Goal: Task Accomplishment & Management: Manage account settings

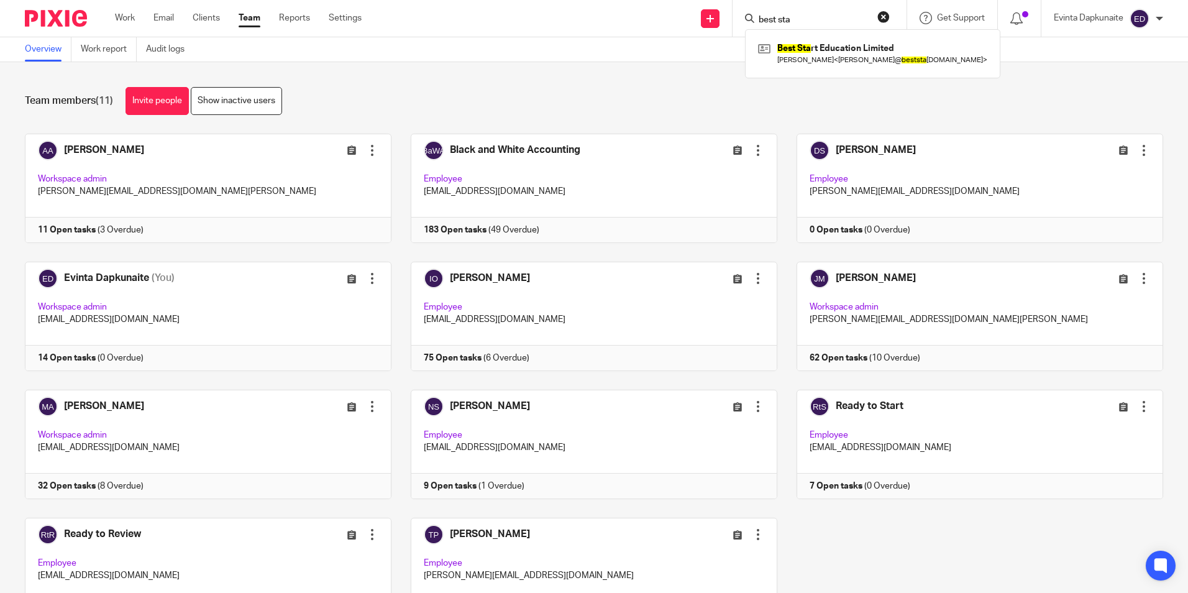
drag, startPoint x: 823, startPoint y: 21, endPoint x: 676, endPoint y: -2, distance: 148.4
click at [676, 0] on html "Work Email Clients Team Reports Settings Work Email Clients Team Reports Settin…" at bounding box center [594, 296] width 1188 height 593
click at [803, 21] on input "Search" at bounding box center [814, 20] width 112 height 11
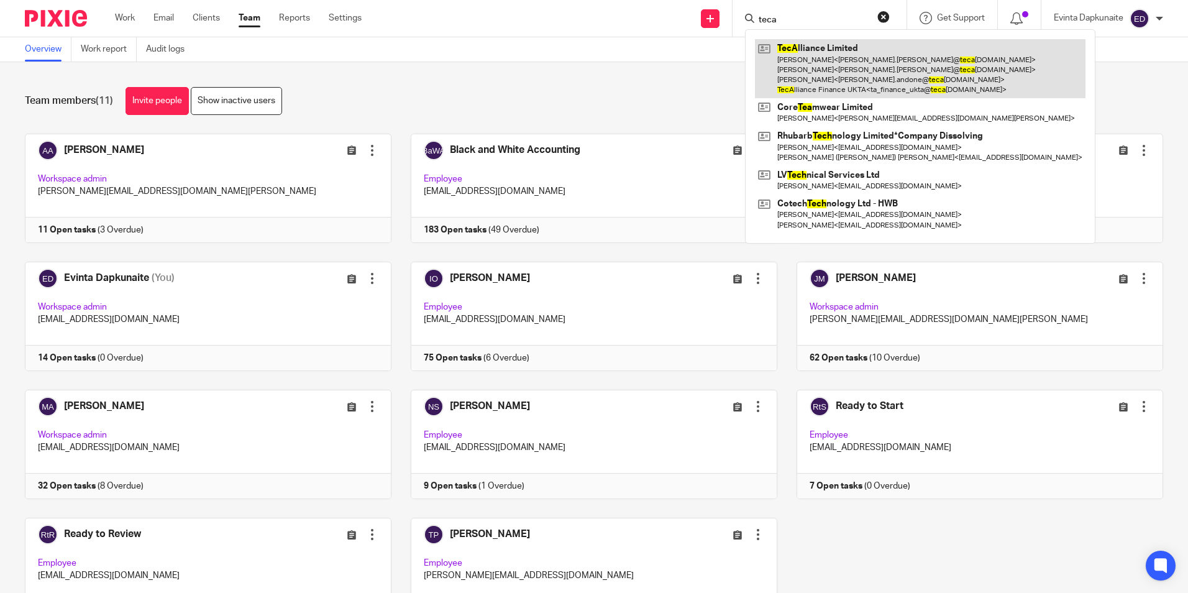
type input "teca"
click at [788, 48] on link at bounding box center [920, 68] width 331 height 59
click at [812, 44] on link at bounding box center [920, 68] width 331 height 59
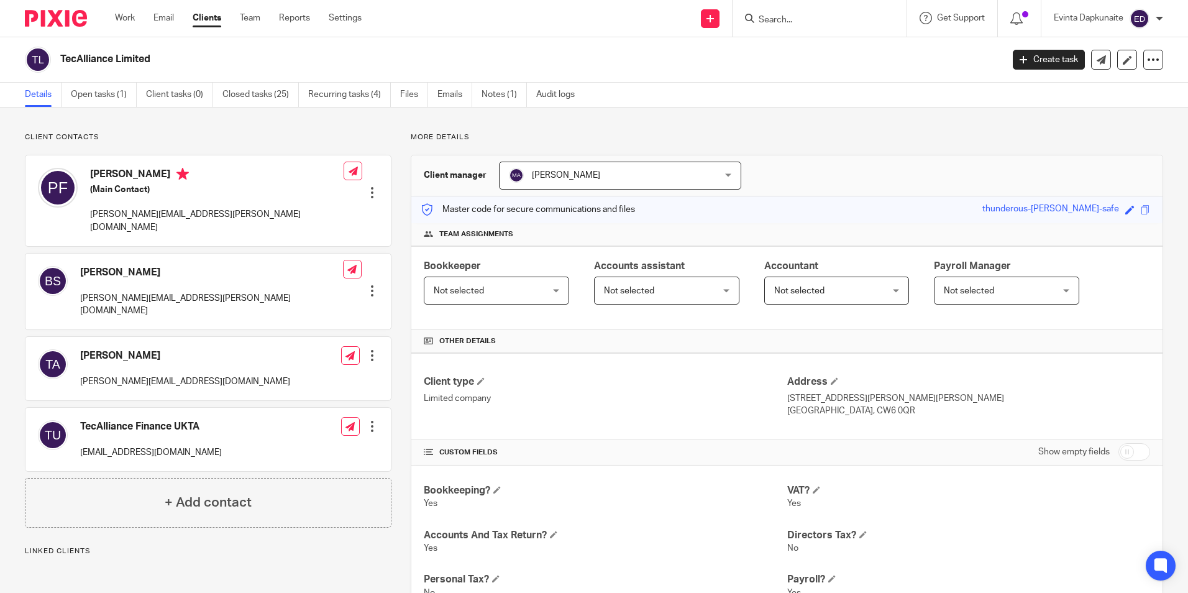
click at [109, 89] on link "Open tasks (1)" at bounding box center [104, 95] width 66 height 24
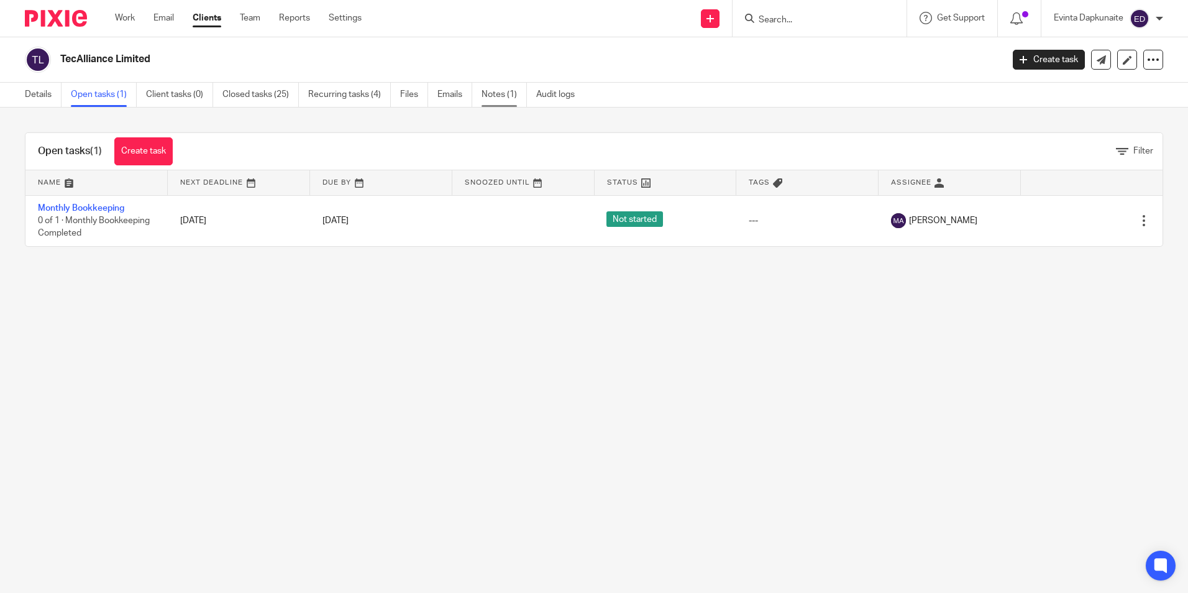
click at [492, 91] on link "Notes (1)" at bounding box center [504, 95] width 45 height 24
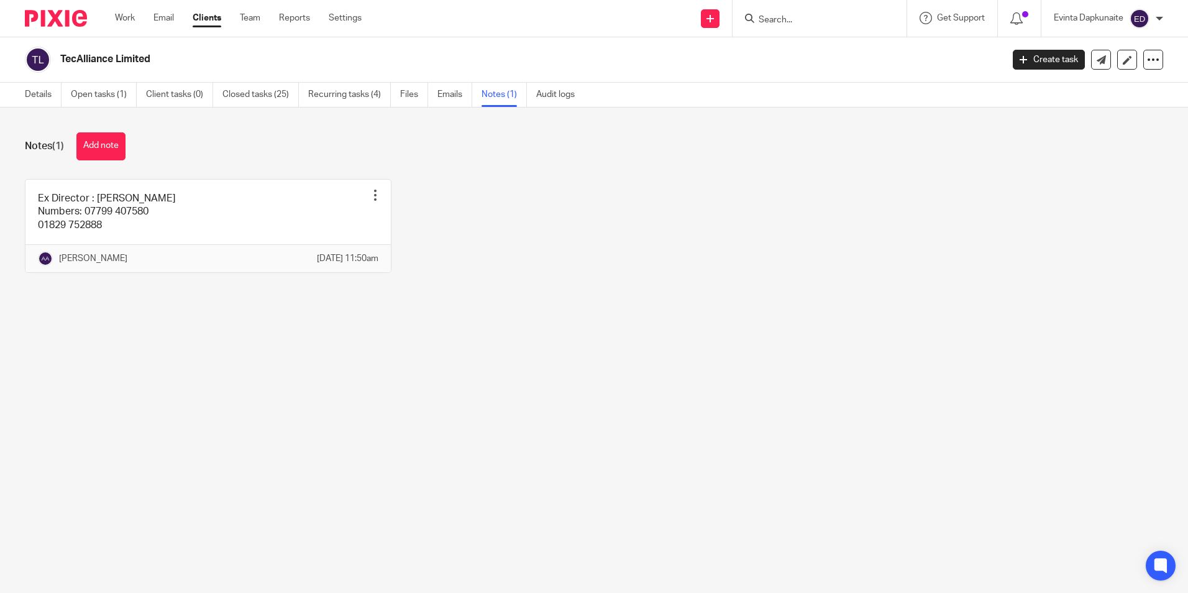
click at [246, 5] on div "Work Email Clients Team Reports Settings Work Email Clients Team Reports Settin…" at bounding box center [242, 18] width 278 height 37
click at [244, 16] on link "Team" at bounding box center [250, 18] width 21 height 12
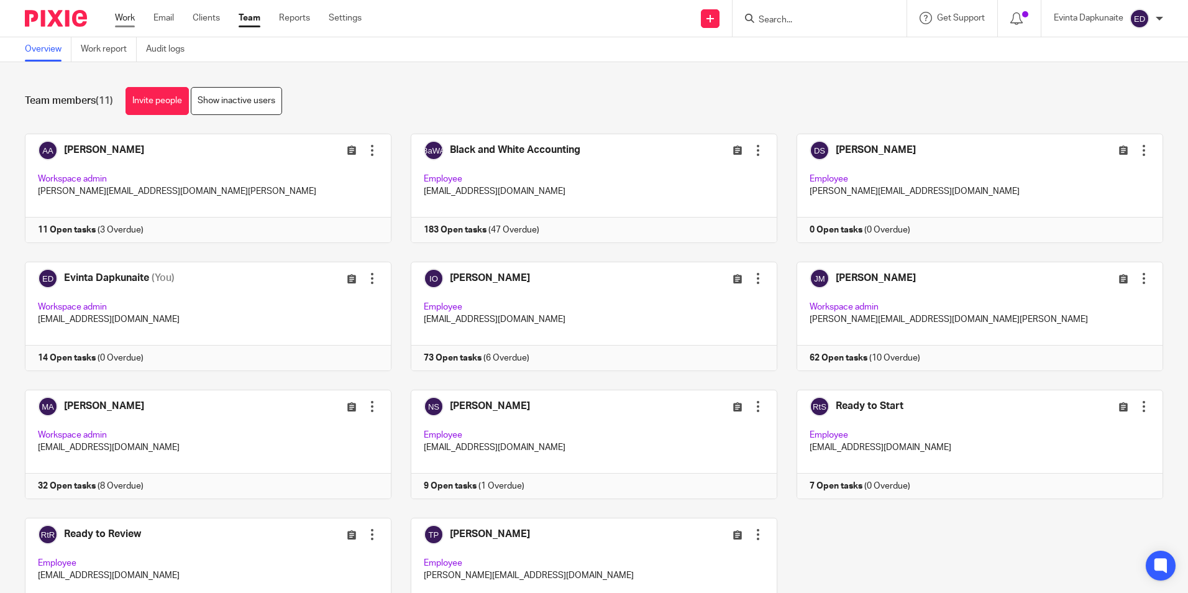
click at [127, 21] on link "Work" at bounding box center [125, 18] width 20 height 12
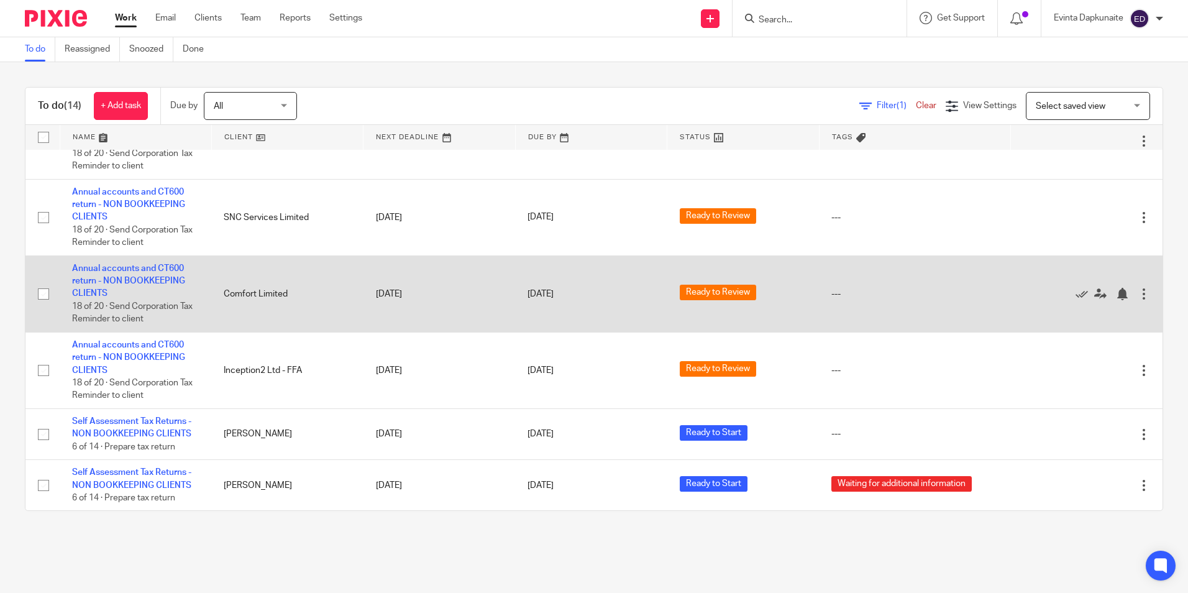
scroll to position [483, 0]
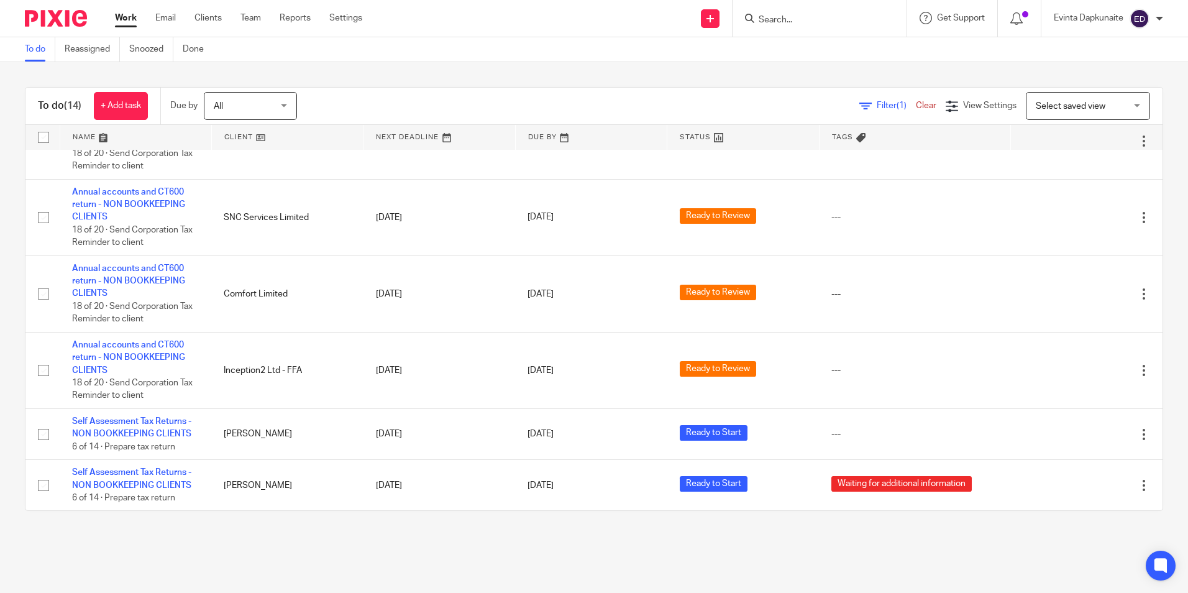
click at [806, 25] on input "Search" at bounding box center [814, 20] width 112 height 11
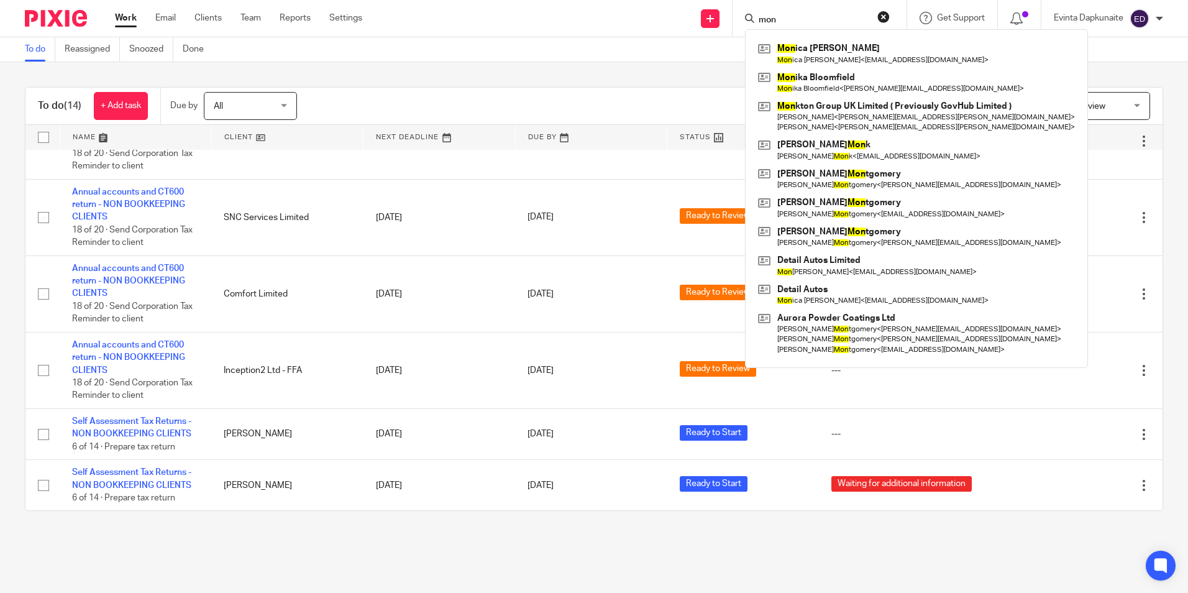
type input "mon"
drag, startPoint x: 725, startPoint y: 546, endPoint x: 722, endPoint y: 539, distance: 7.9
click at [724, 546] on main "To do Reassigned Snoozed Done To do (14) + Add task Due by All All Today Tomorr…" at bounding box center [594, 296] width 1188 height 593
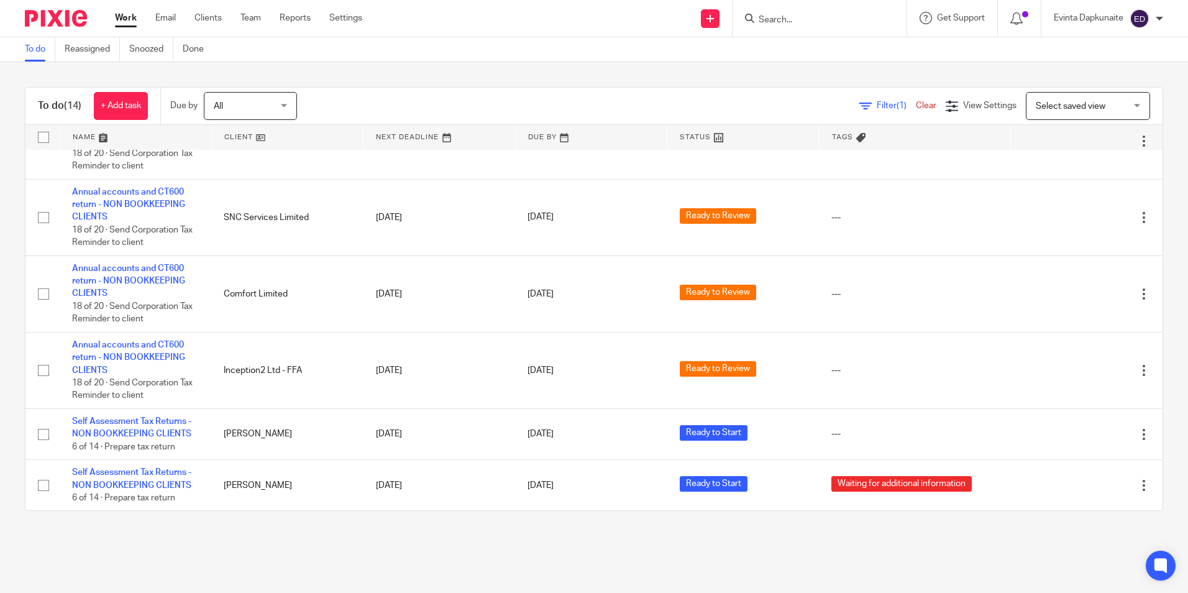
click at [815, 21] on input "Search" at bounding box center [814, 20] width 112 height 11
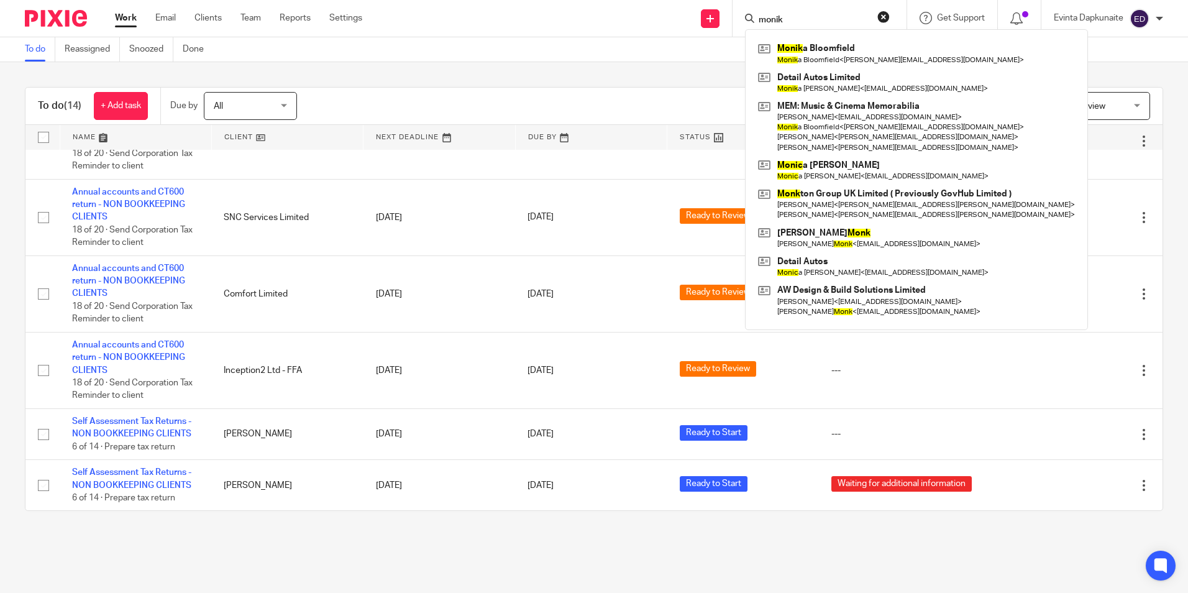
type input "monik"
click at [881, 14] on button "reset" at bounding box center [884, 17] width 12 height 12
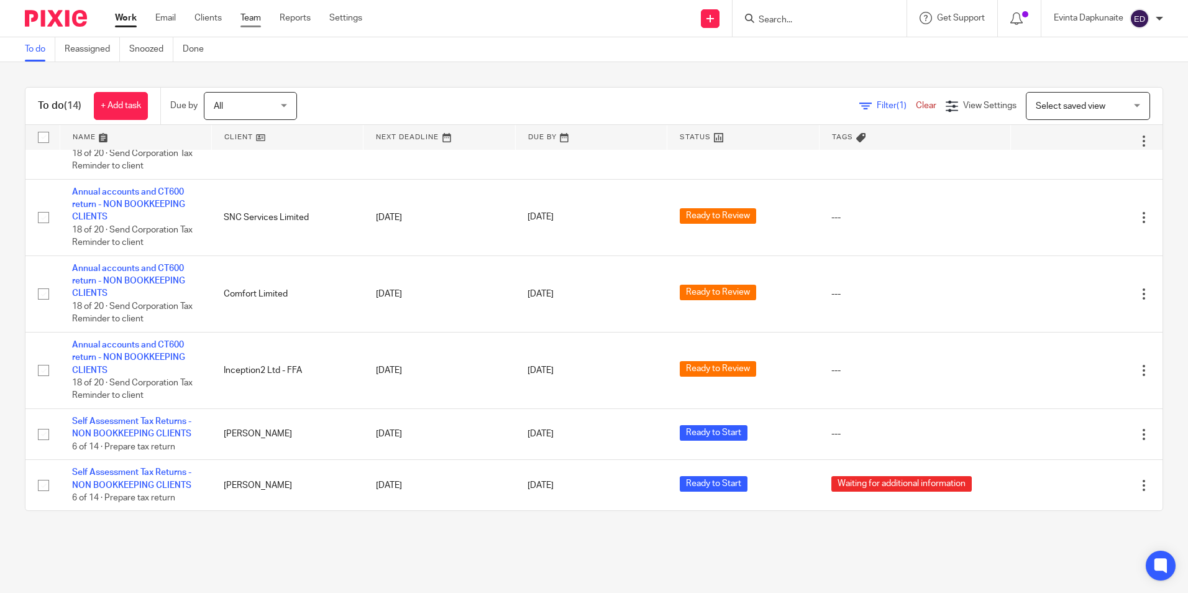
click at [249, 19] on link "Team" at bounding box center [251, 18] width 21 height 12
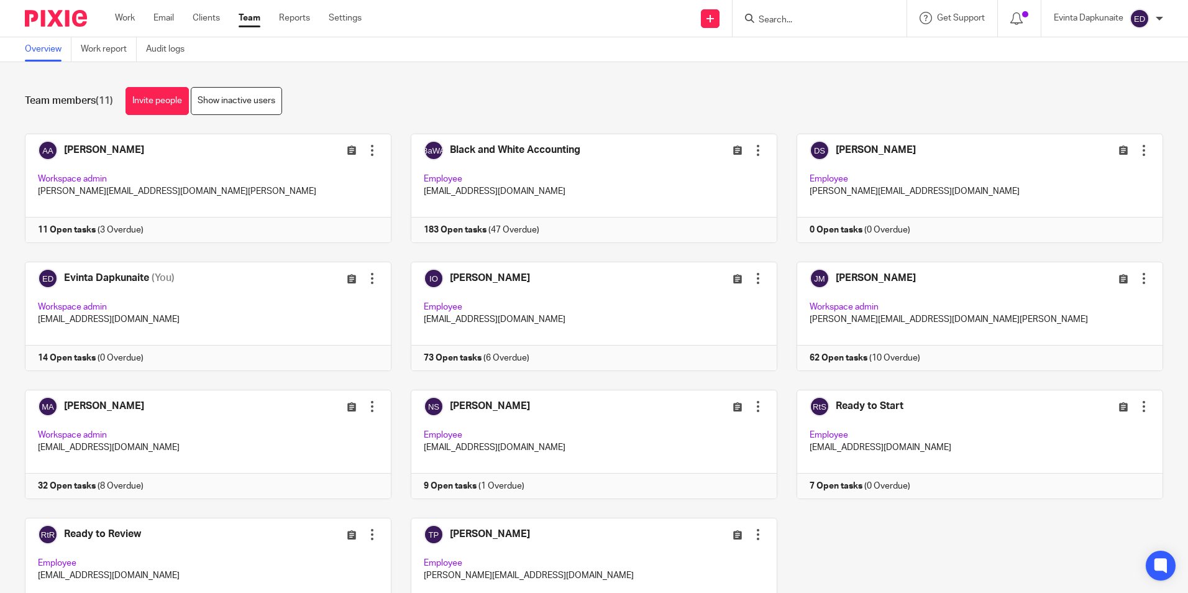
click at [780, 24] on input "Search" at bounding box center [814, 20] width 112 height 11
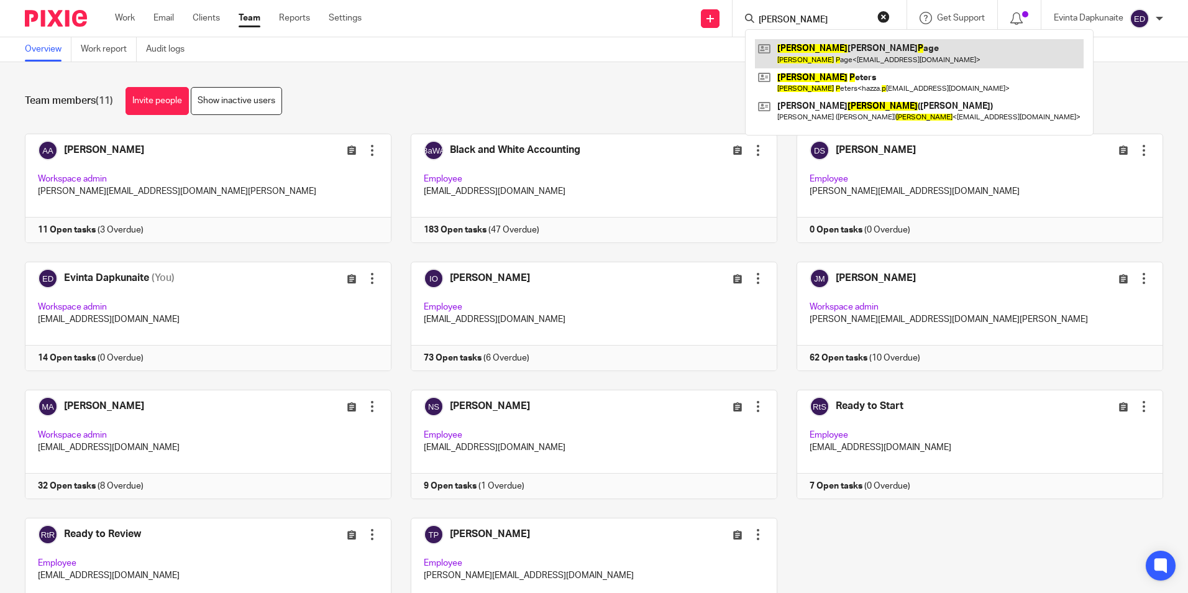
type input "[PERSON_NAME]"
click at [814, 47] on link at bounding box center [919, 53] width 329 height 29
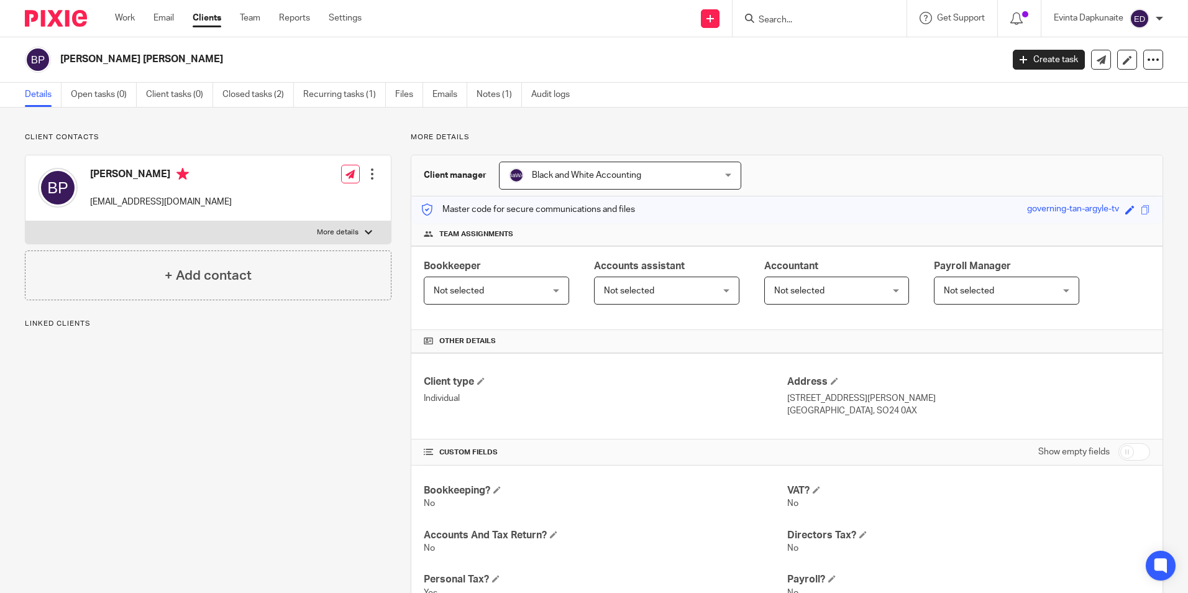
click at [336, 227] on label "More details" at bounding box center [207, 232] width 365 height 22
click at [25, 221] on input "More details" at bounding box center [25, 221] width 1 height 1
checkbox input "true"
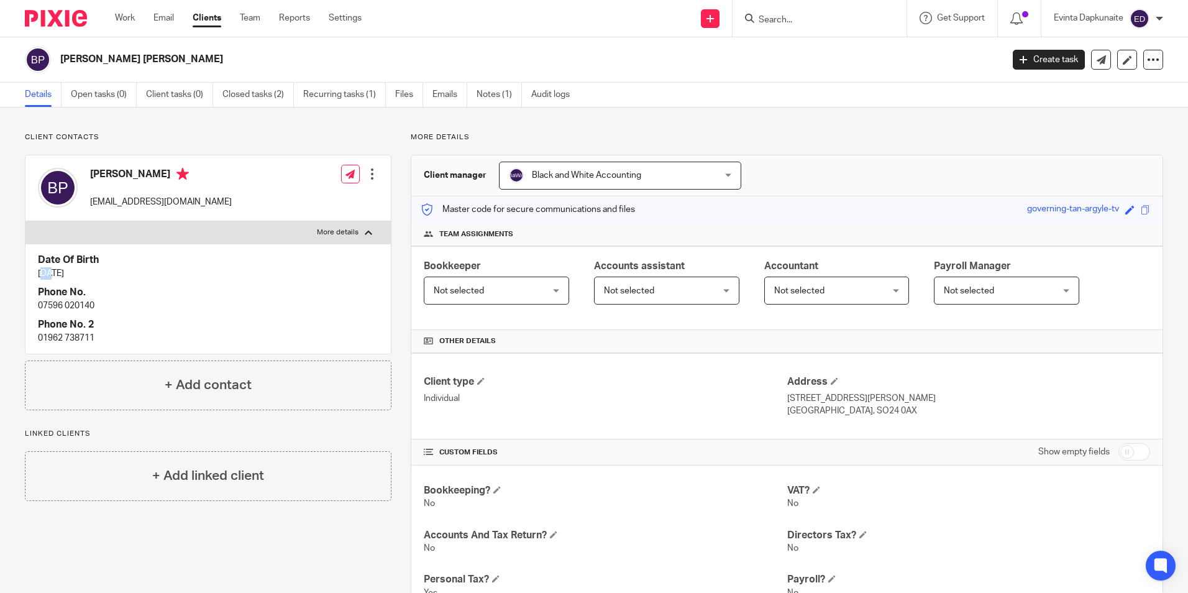
drag, startPoint x: 43, startPoint y: 278, endPoint x: 53, endPoint y: 275, distance: 10.3
click at [53, 275] on p "22 Oct 1961" at bounding box center [208, 273] width 341 height 12
drag, startPoint x: 53, startPoint y: 275, endPoint x: 63, endPoint y: 275, distance: 9.9
click at [63, 275] on p "22 Oct 1961" at bounding box center [208, 273] width 341 height 12
click at [117, 305] on p "07596 020140" at bounding box center [208, 306] width 341 height 12
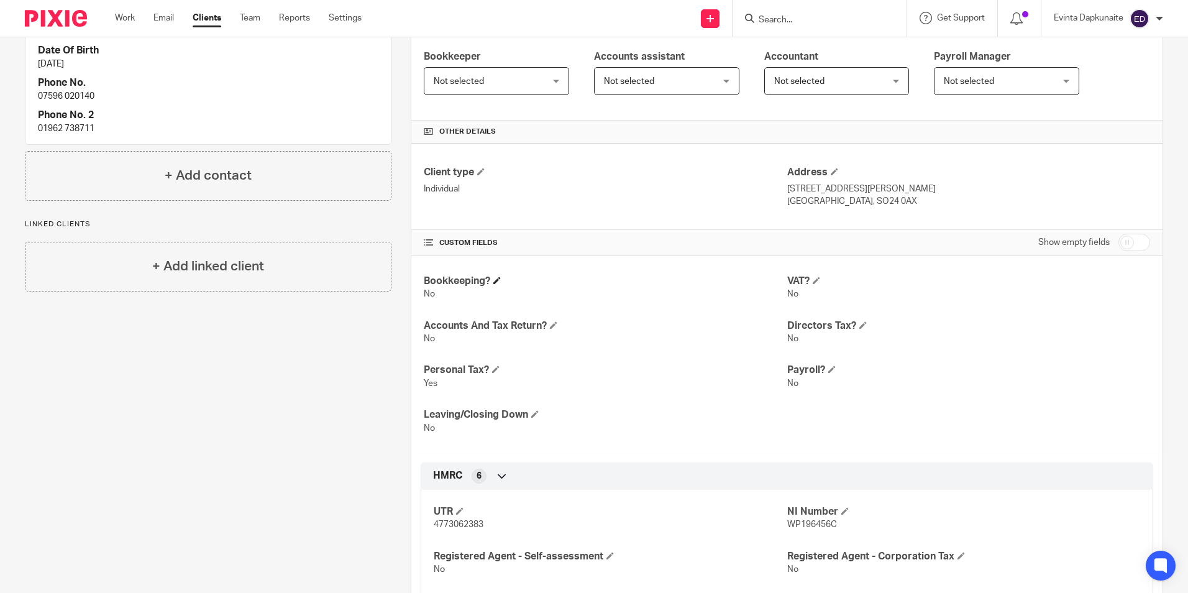
scroll to position [249, 0]
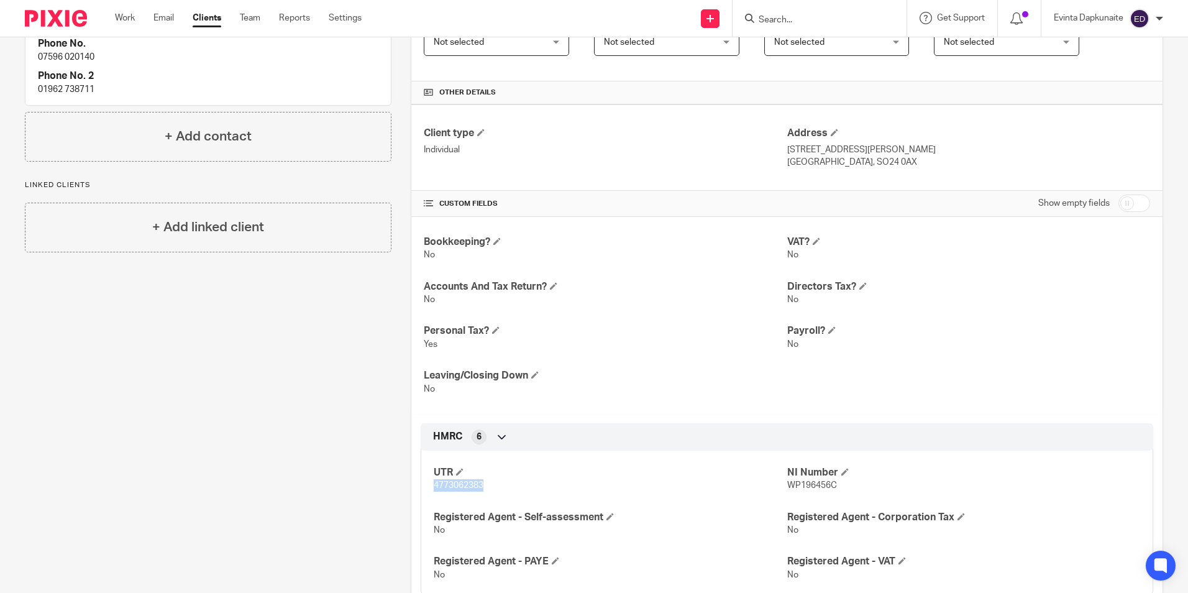
drag, startPoint x: 431, startPoint y: 486, endPoint x: 484, endPoint y: 483, distance: 52.3
click at [484, 483] on p "4773062383" at bounding box center [610, 485] width 353 height 12
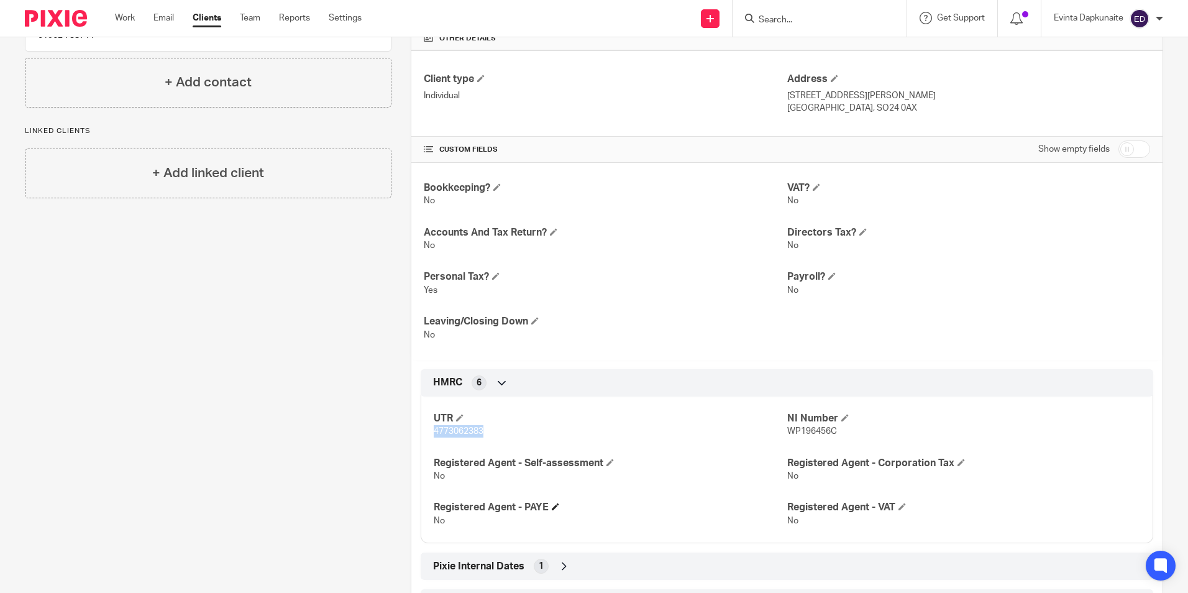
scroll to position [361, 0]
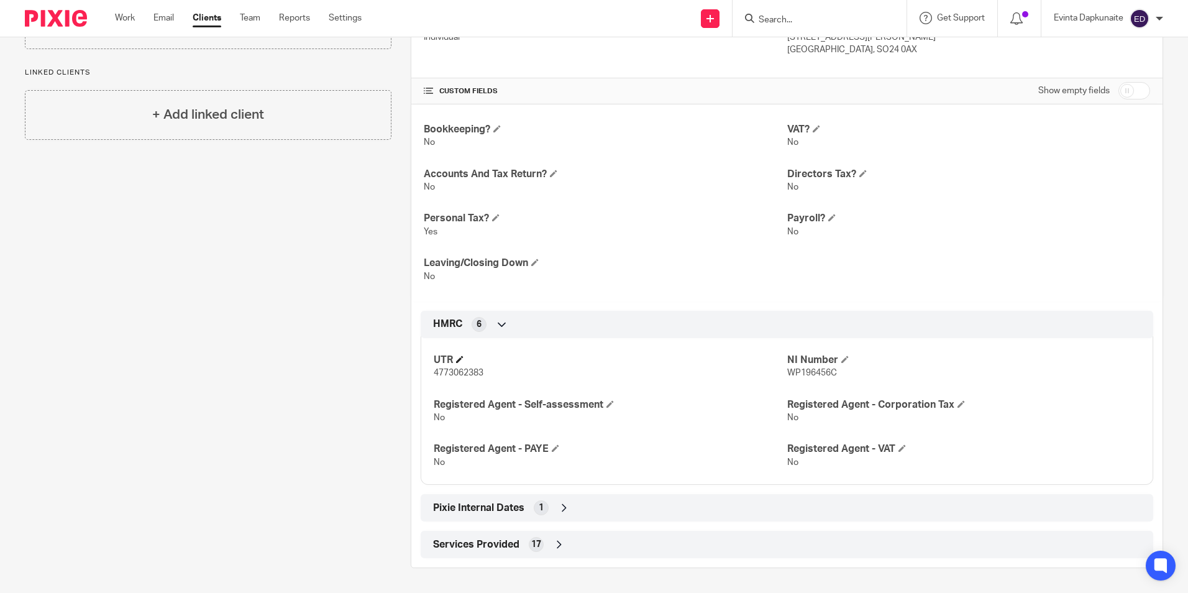
click at [537, 361] on h4 "UTR" at bounding box center [610, 360] width 353 height 13
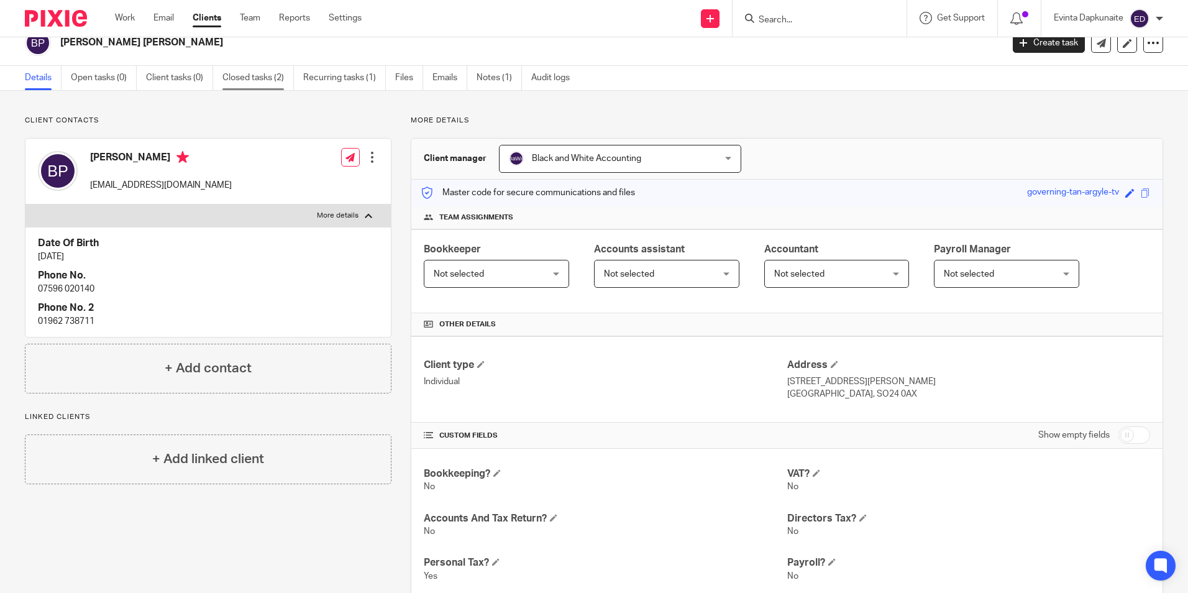
scroll to position [0, 0]
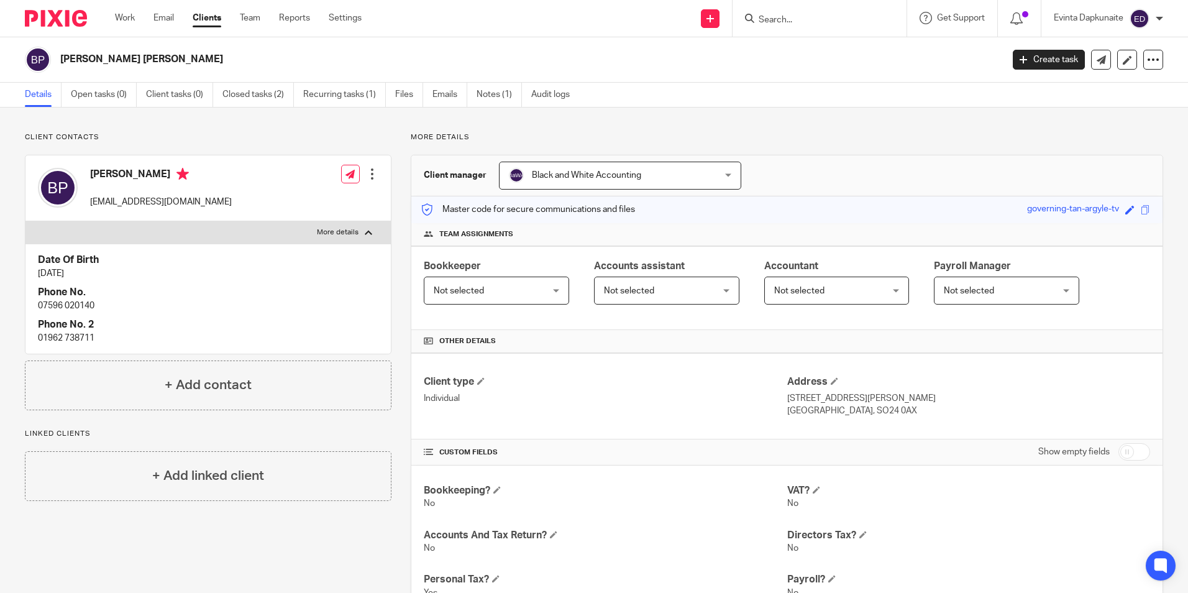
click at [127, 280] on div "Date Of Birth 22 Oct 1961 Phone No. 07596 020140 Phone No. 2 01962 738711" at bounding box center [207, 298] width 365 height 109
drag, startPoint x: 32, startPoint y: 307, endPoint x: 132, endPoint y: 307, distance: 100.7
click at [132, 307] on div "Date Of Birth 22 Oct 1961 Phone No. 07596 020140 Phone No. 2 01962 738711" at bounding box center [207, 298] width 365 height 109
drag, startPoint x: 133, startPoint y: 307, endPoint x: 151, endPoint y: 319, distance: 21.5
click at [157, 313] on div "Date Of Birth 22 Oct 1961 Phone No. 07596 020140 Phone No. 2 01962 738711" at bounding box center [207, 298] width 365 height 109
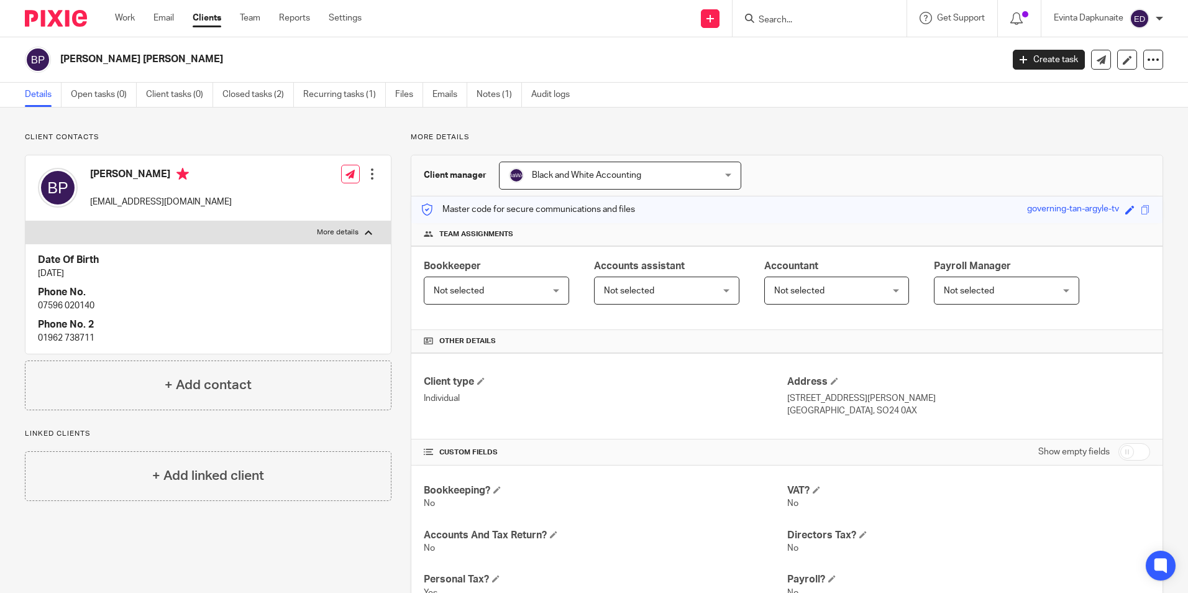
click at [63, 328] on h4 "Phone No. 2" at bounding box center [208, 324] width 341 height 13
drag, startPoint x: 42, startPoint y: 336, endPoint x: 102, endPoint y: 337, distance: 60.3
click at [102, 337] on p "01962 738711" at bounding box center [208, 338] width 341 height 12
drag, startPoint x: 102, startPoint y: 337, endPoint x: 143, endPoint y: 336, distance: 41.0
click at [143, 336] on p "01962 738711" at bounding box center [208, 338] width 341 height 12
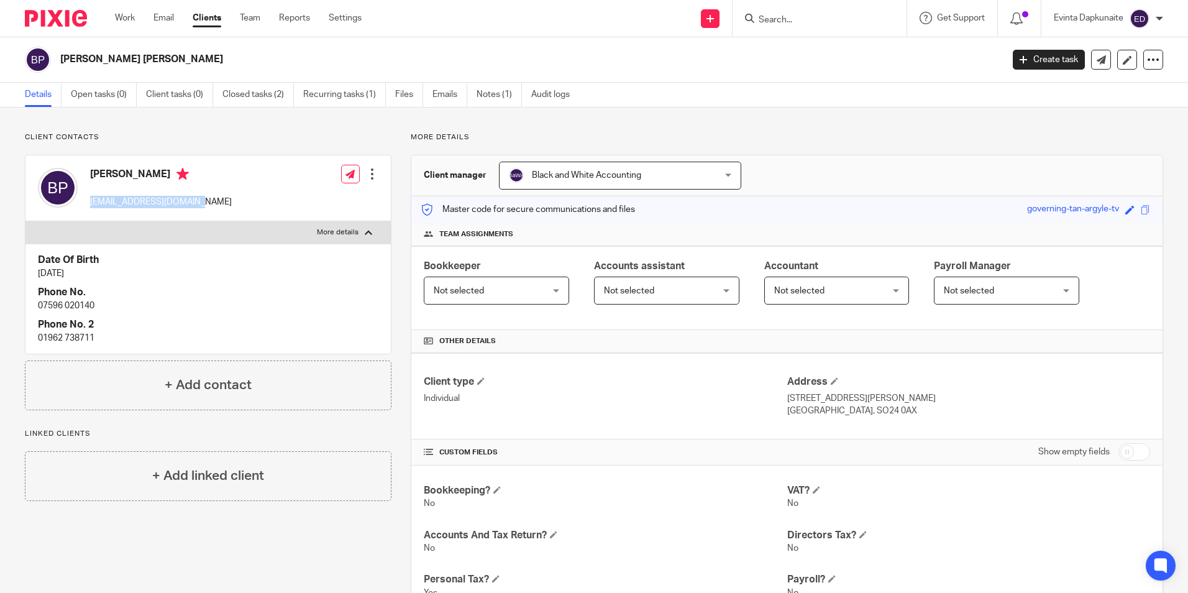
drag, startPoint x: 87, startPoint y: 202, endPoint x: 212, endPoint y: 219, distance: 126.1
click at [212, 219] on div "Barry Page badgerboy1360@yahoo.com Edit contact Create client from contact Expo…" at bounding box center [207, 188] width 365 height 66
copy p "badgerboy1360@yahoo.com"
click at [850, 15] on input "Search" at bounding box center [814, 20] width 112 height 11
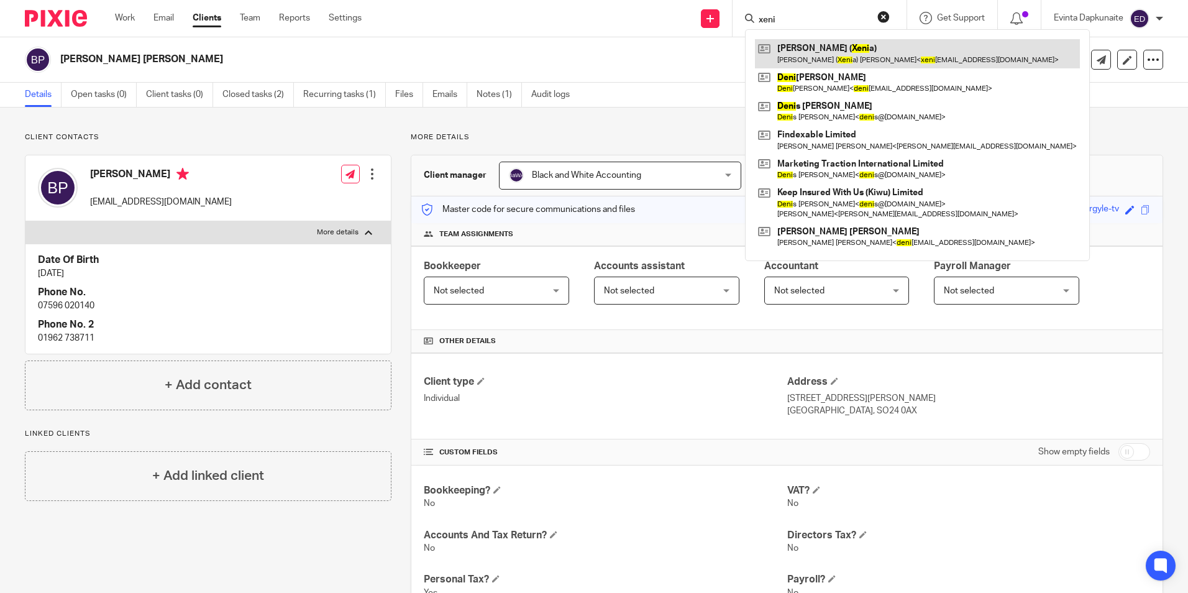
type input "xeni"
click at [825, 48] on link at bounding box center [917, 53] width 325 height 29
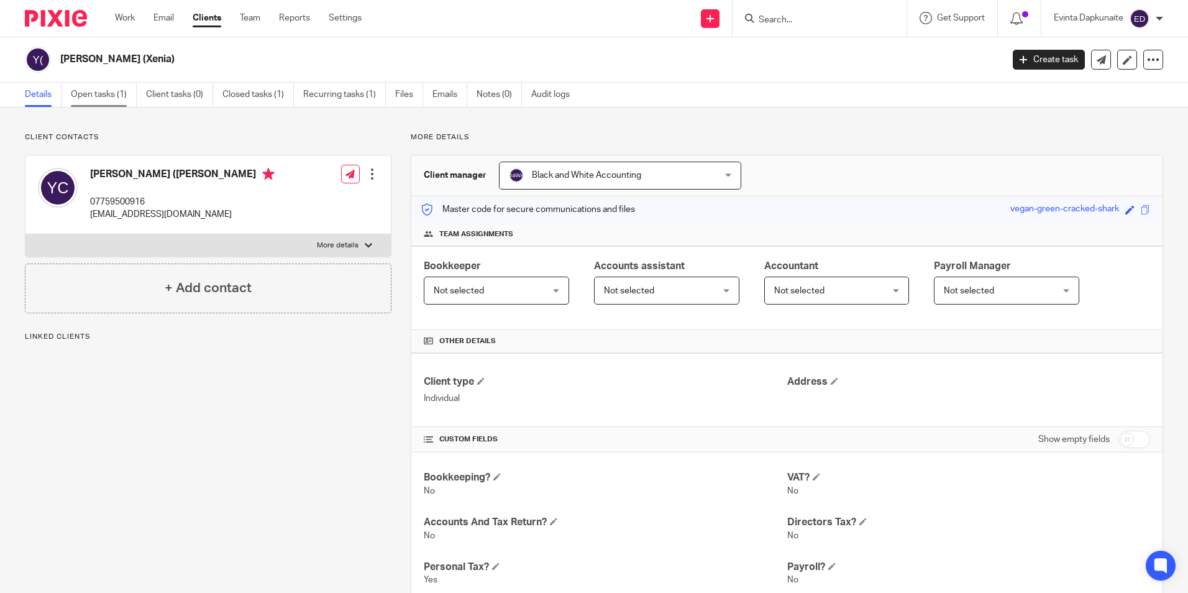
click at [109, 101] on link "Open tasks (1)" at bounding box center [104, 95] width 66 height 24
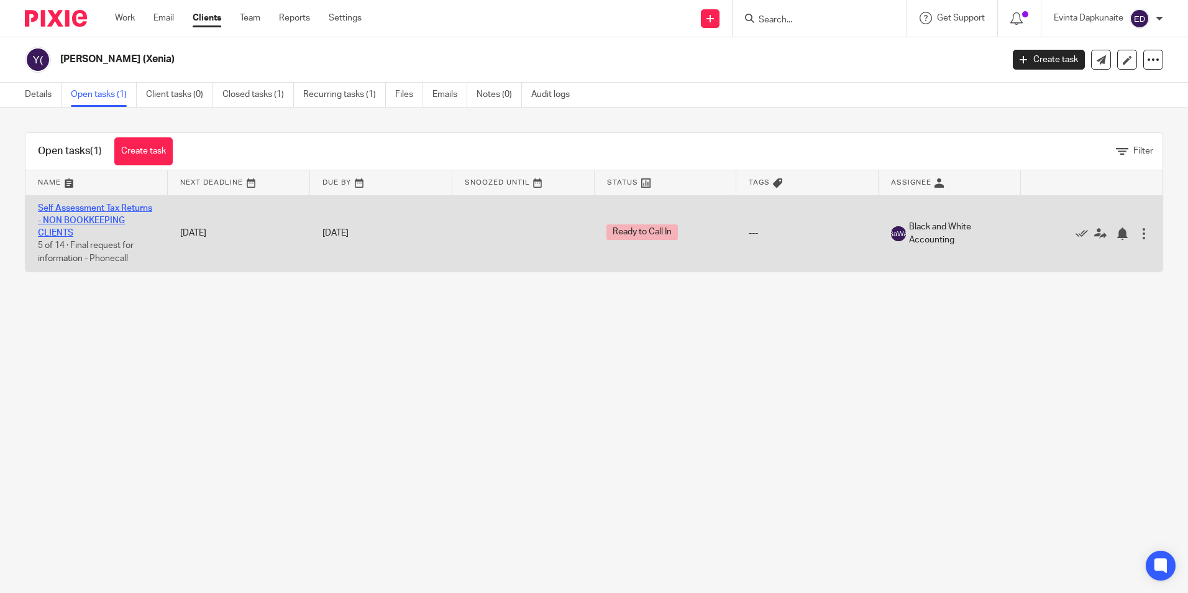
click at [92, 219] on link "Self Assessment Tax Returns - NON BOOKKEEPING CLIENTS" at bounding box center [95, 221] width 114 height 34
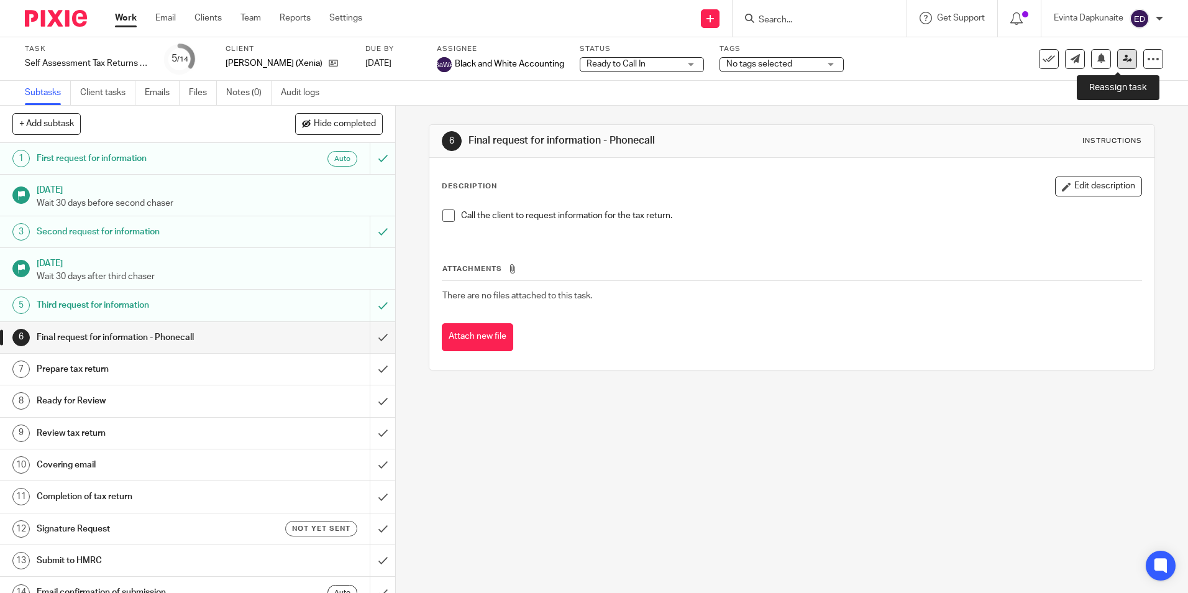
click at [1124, 63] on link at bounding box center [1128, 59] width 20 height 20
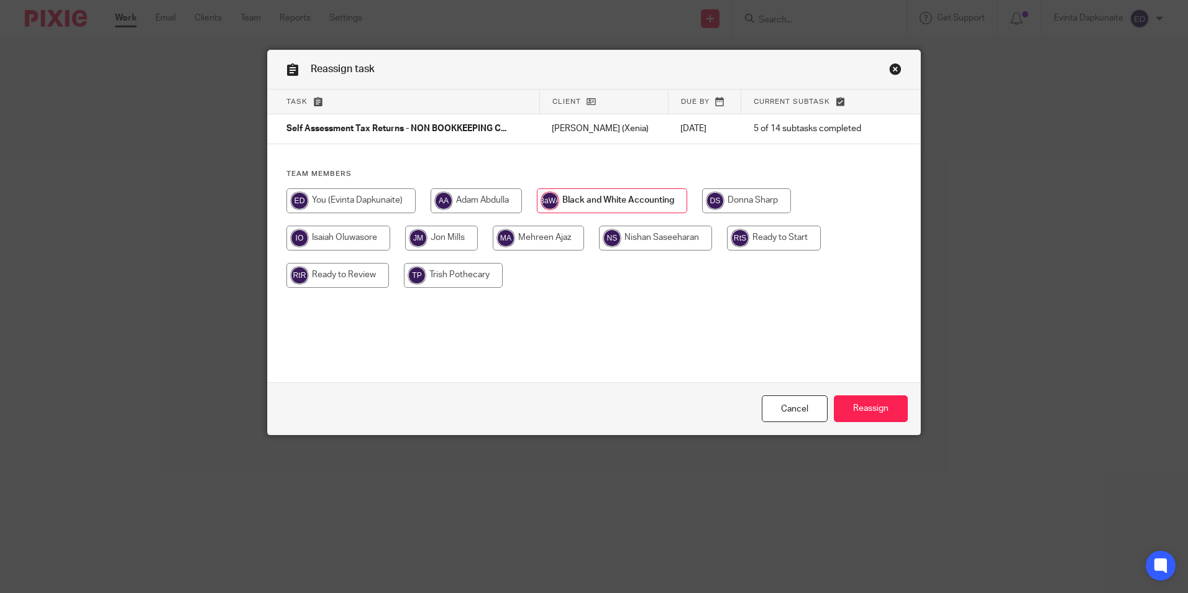
click at [770, 236] on input "radio" at bounding box center [774, 238] width 94 height 25
radio input "true"
click at [867, 401] on input "Reassign" at bounding box center [871, 408] width 74 height 27
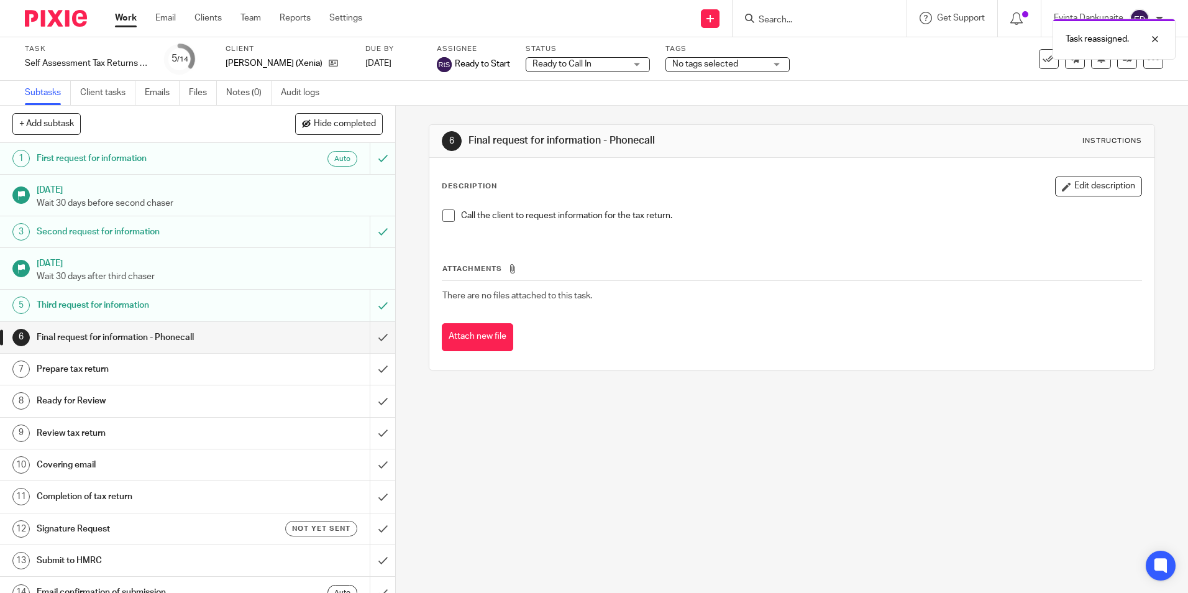
click at [609, 62] on span "Ready to Call In" at bounding box center [579, 64] width 93 height 13
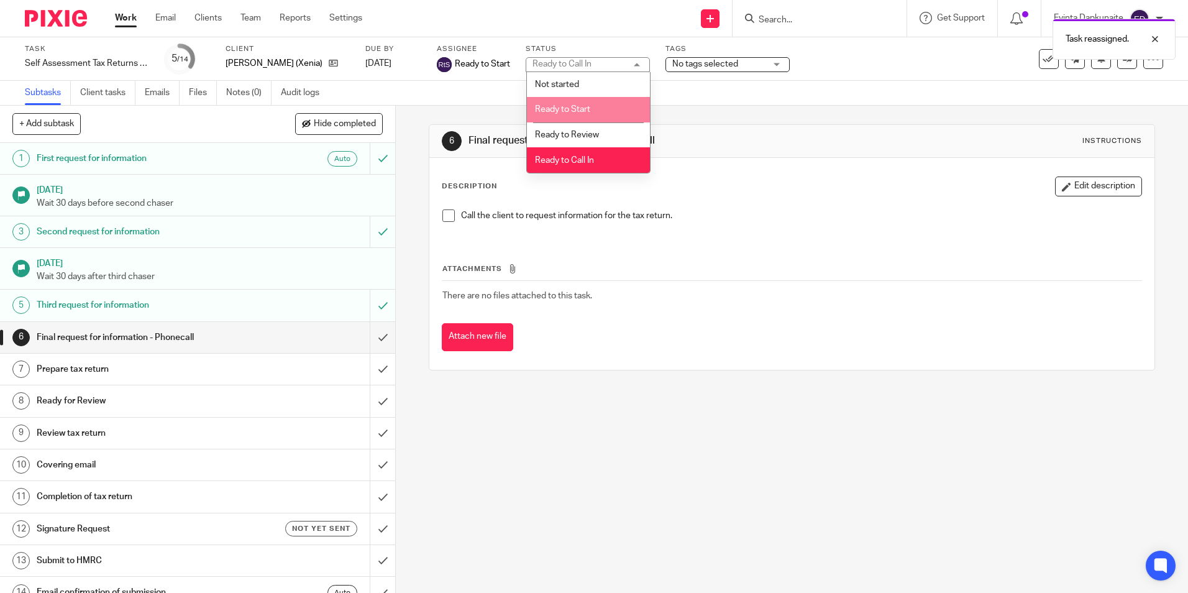
click at [595, 111] on li "Ready to Start" at bounding box center [588, 109] width 123 height 25
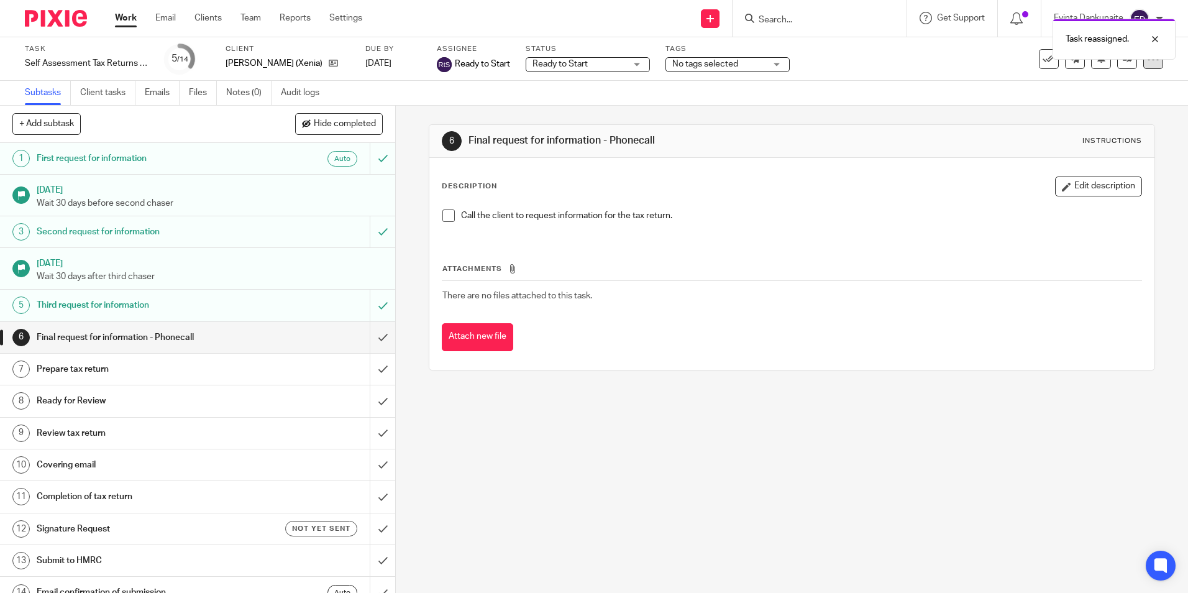
click at [1147, 63] on icon at bounding box center [1153, 59] width 12 height 12
click at [1118, 107] on link "Advanced task editor" at bounding box center [1106, 108] width 82 height 9
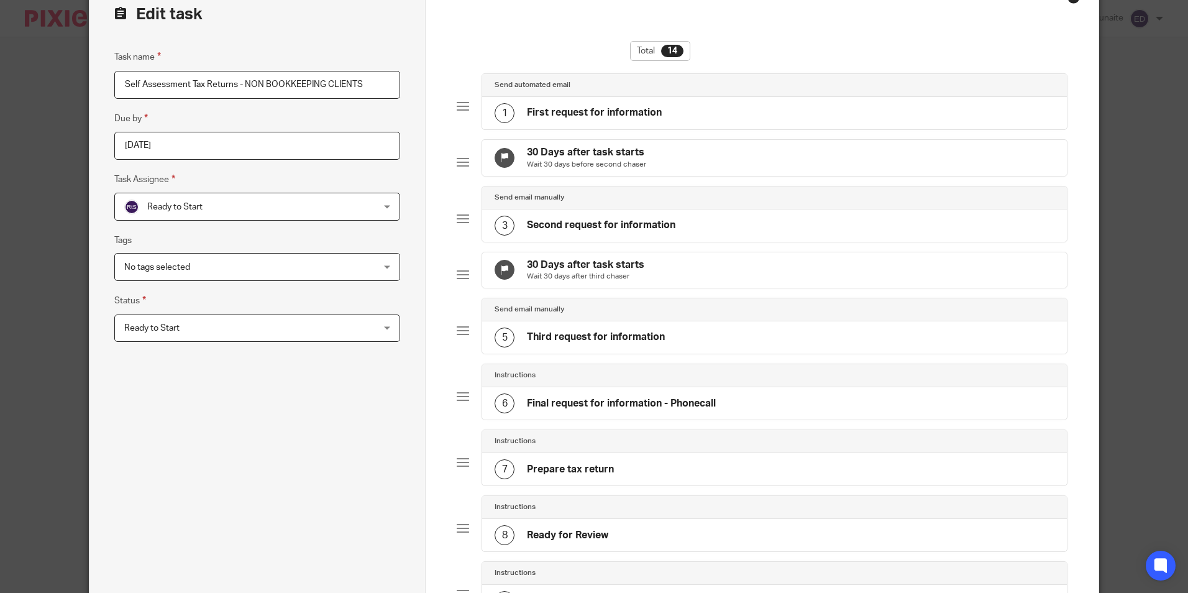
scroll to position [186, 0]
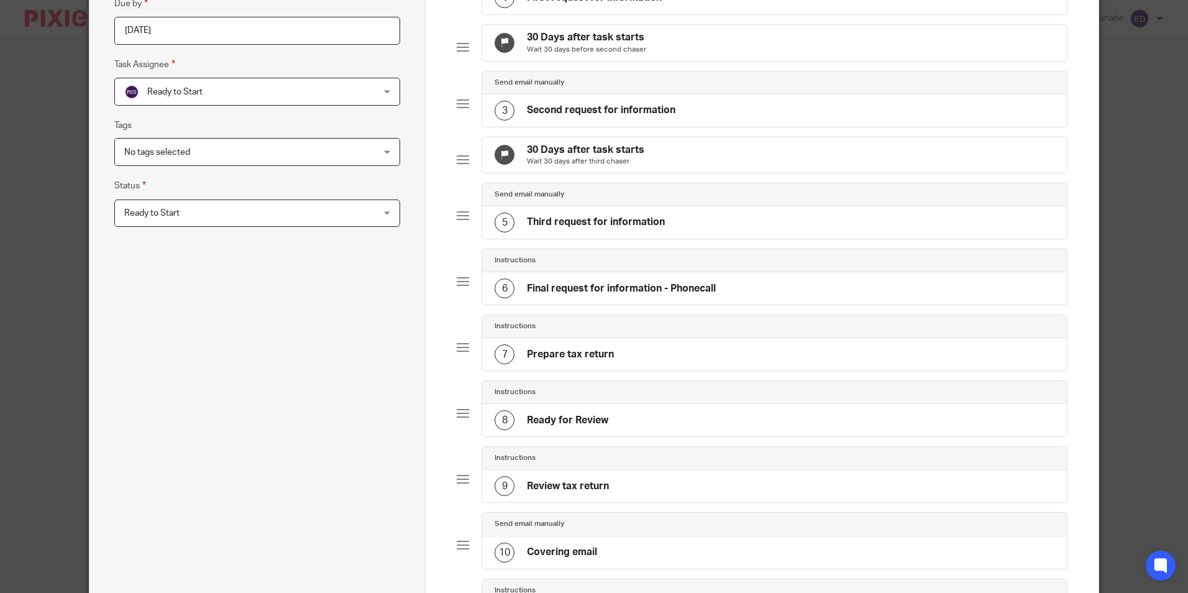
click at [632, 295] on h4 "Final request for information - Phonecall" at bounding box center [621, 288] width 189 height 13
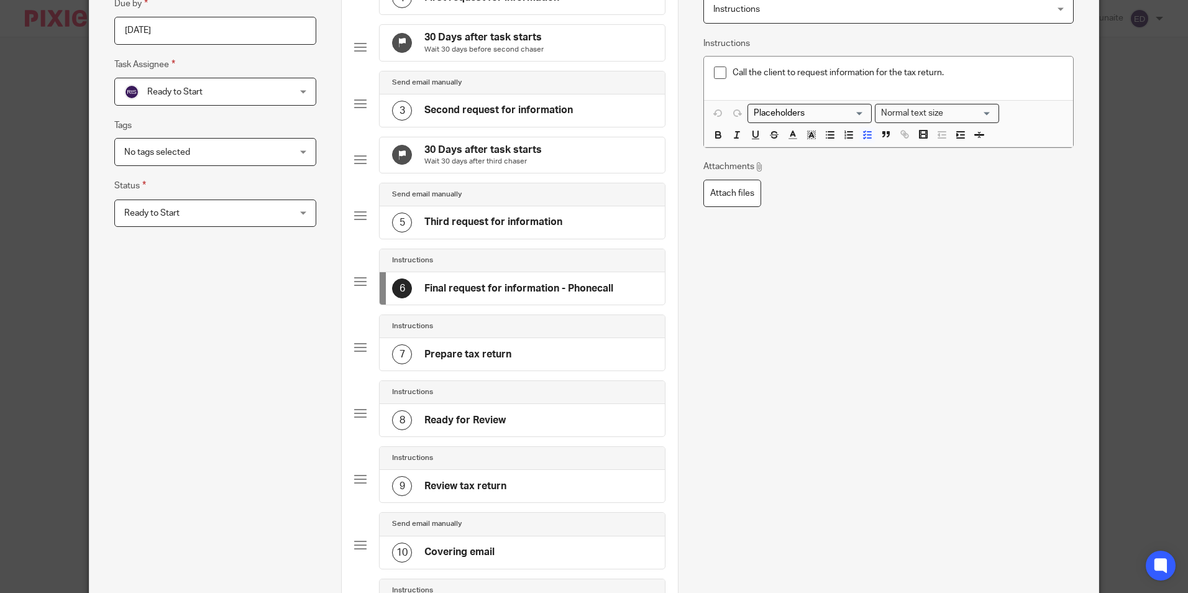
scroll to position [0, 0]
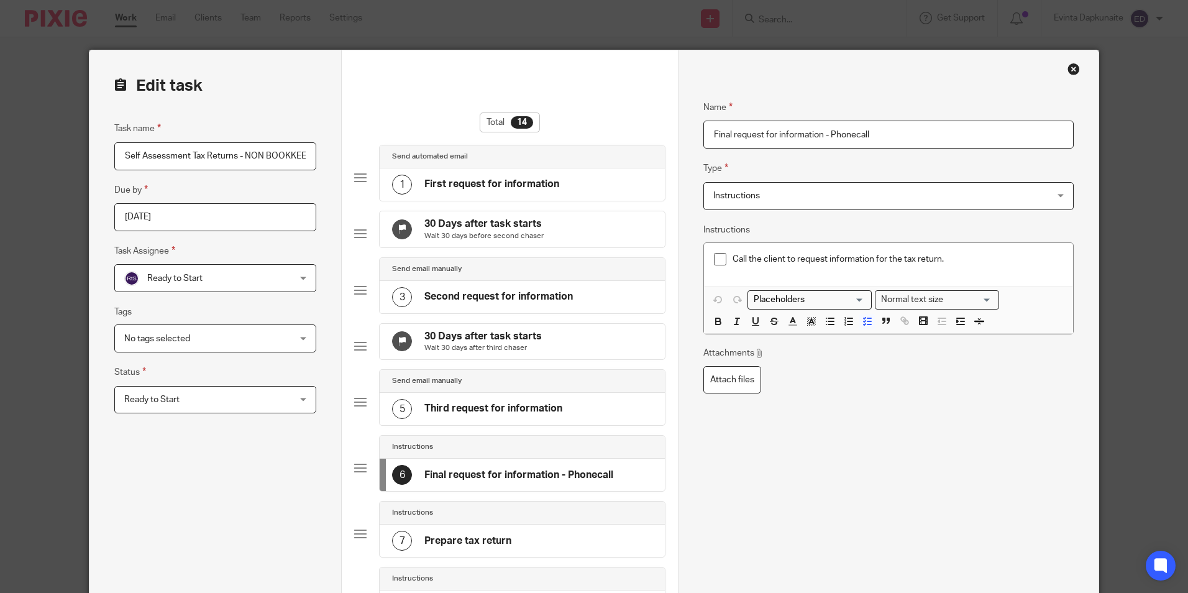
drag, startPoint x: 904, startPoint y: 134, endPoint x: 562, endPoint y: 134, distance: 341.9
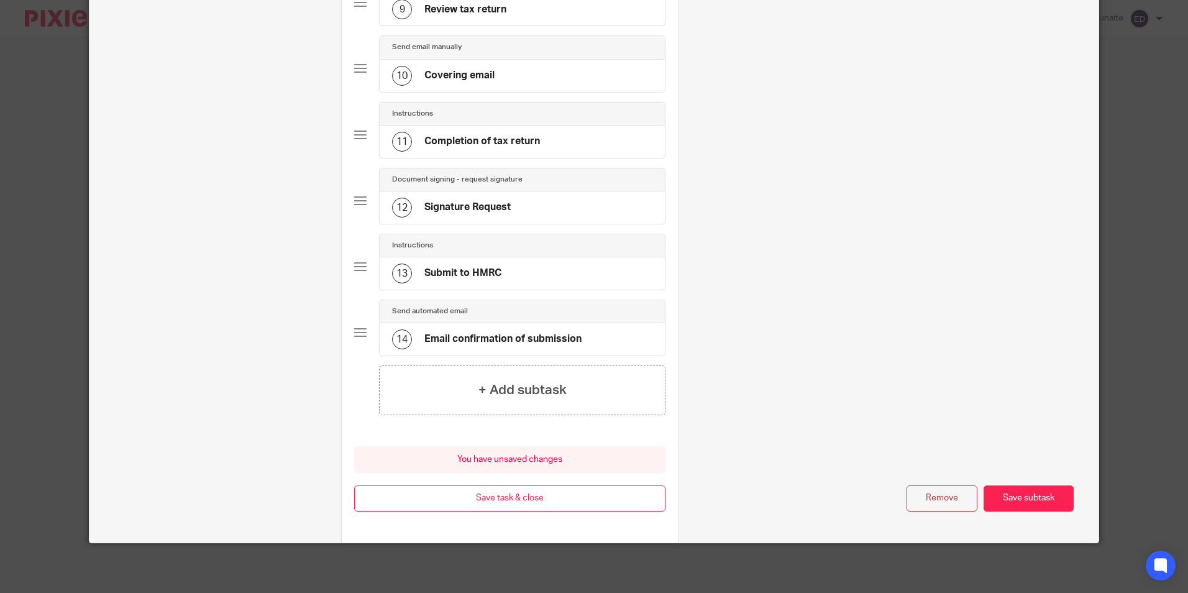
type input "Information received 27/08"
click at [990, 485] on div "Remove Save subtask" at bounding box center [889, 498] width 370 height 27
click at [996, 491] on button "Save subtask" at bounding box center [1029, 498] width 90 height 27
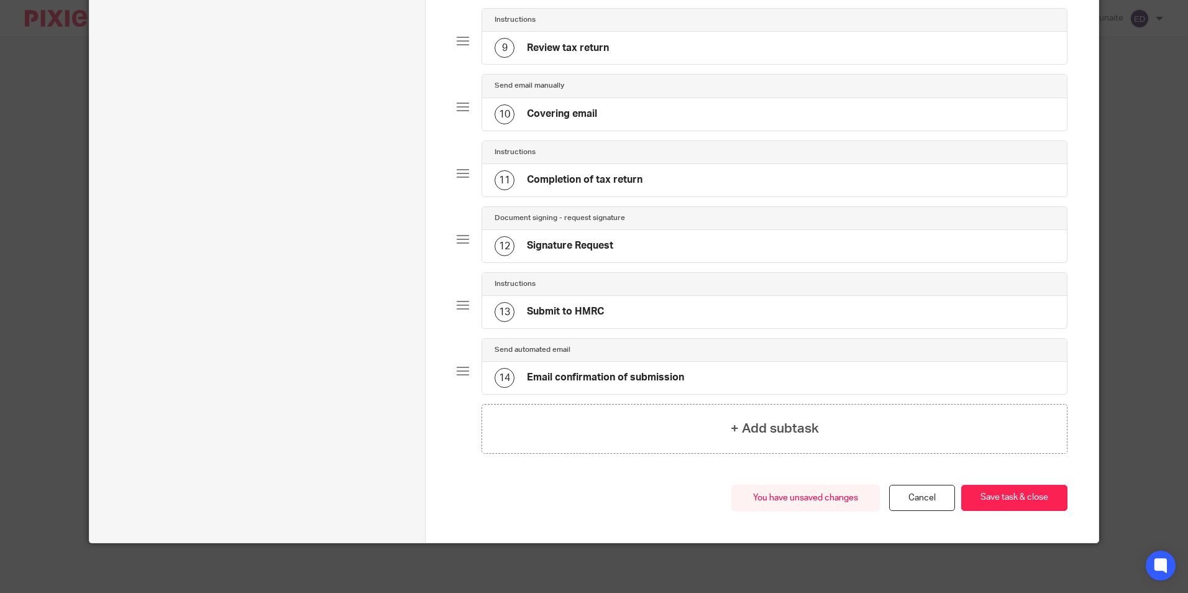
scroll to position [645, 0]
click at [1003, 503] on button "Save task & close" at bounding box center [1015, 498] width 106 height 27
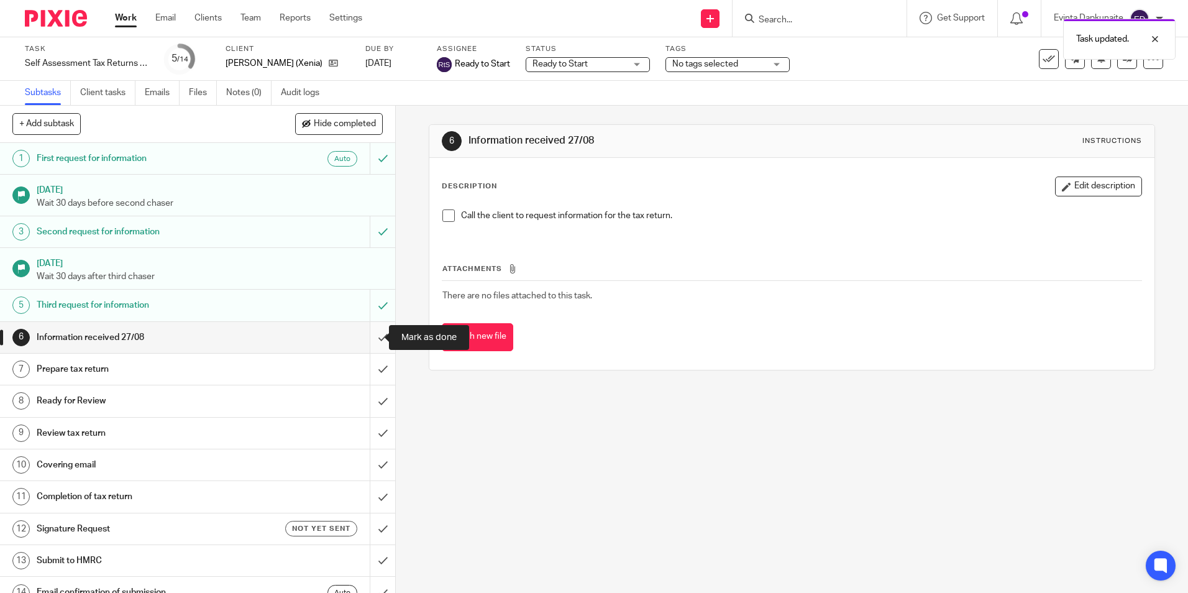
click at [375, 329] on input "submit" at bounding box center [197, 337] width 395 height 31
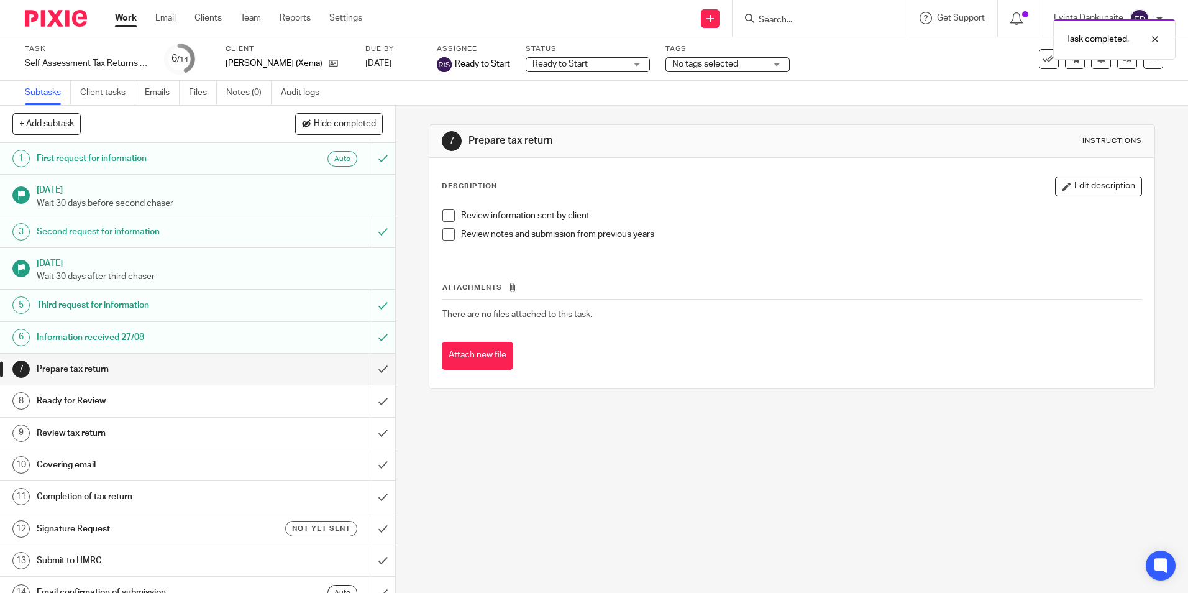
click at [250, 11] on div "Work Email Clients Team Reports Settings Work Email Clients Team Reports Settin…" at bounding box center [242, 18] width 278 height 37
click at [253, 17] on link "Team" at bounding box center [251, 18] width 21 height 12
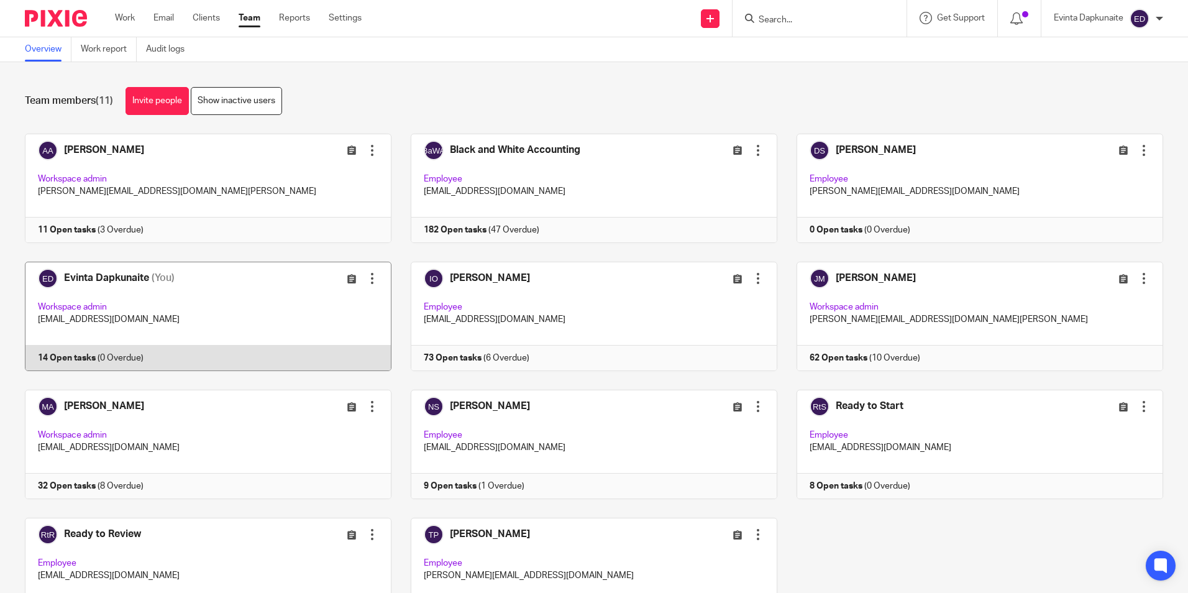
click at [234, 329] on link at bounding box center [199, 316] width 386 height 109
